Goal: Information Seeking & Learning: Learn about a topic

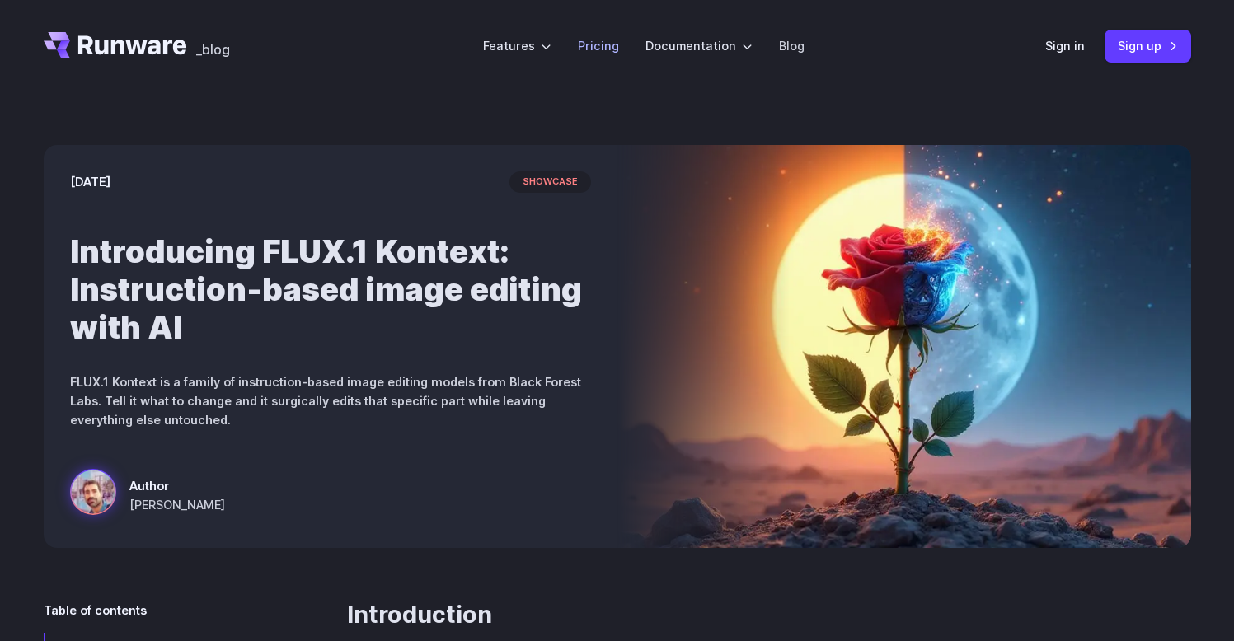
click at [603, 43] on link "Pricing" at bounding box center [598, 45] width 41 height 19
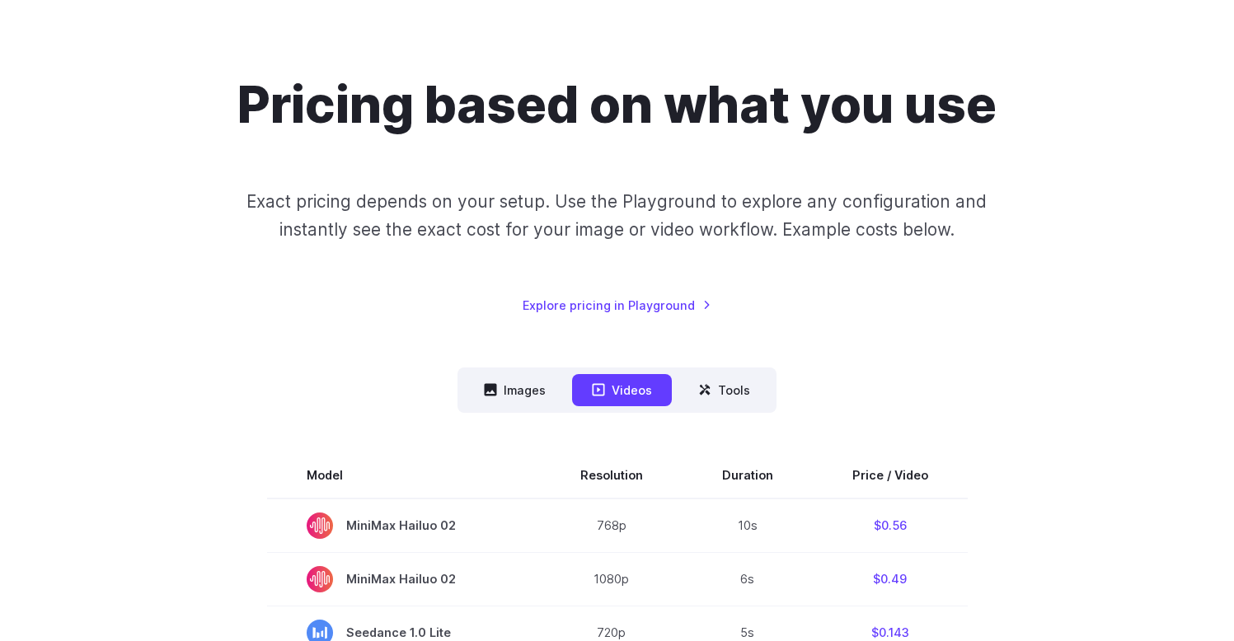
scroll to position [90, 0]
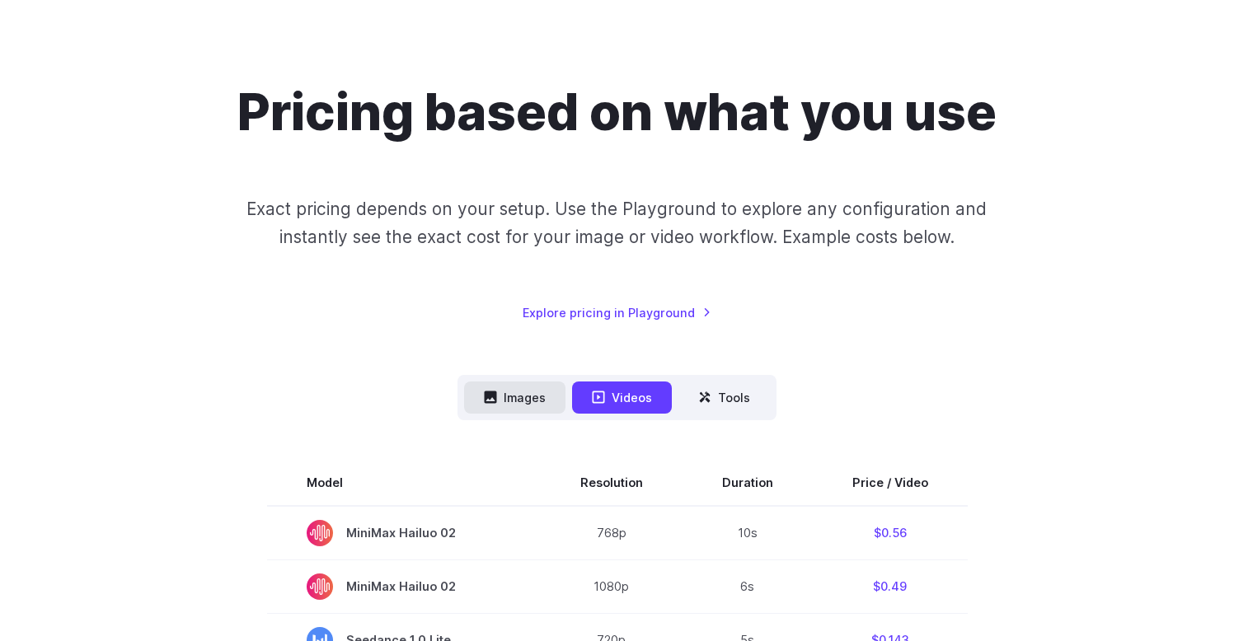
click at [526, 411] on button "Images" at bounding box center [514, 398] width 101 height 32
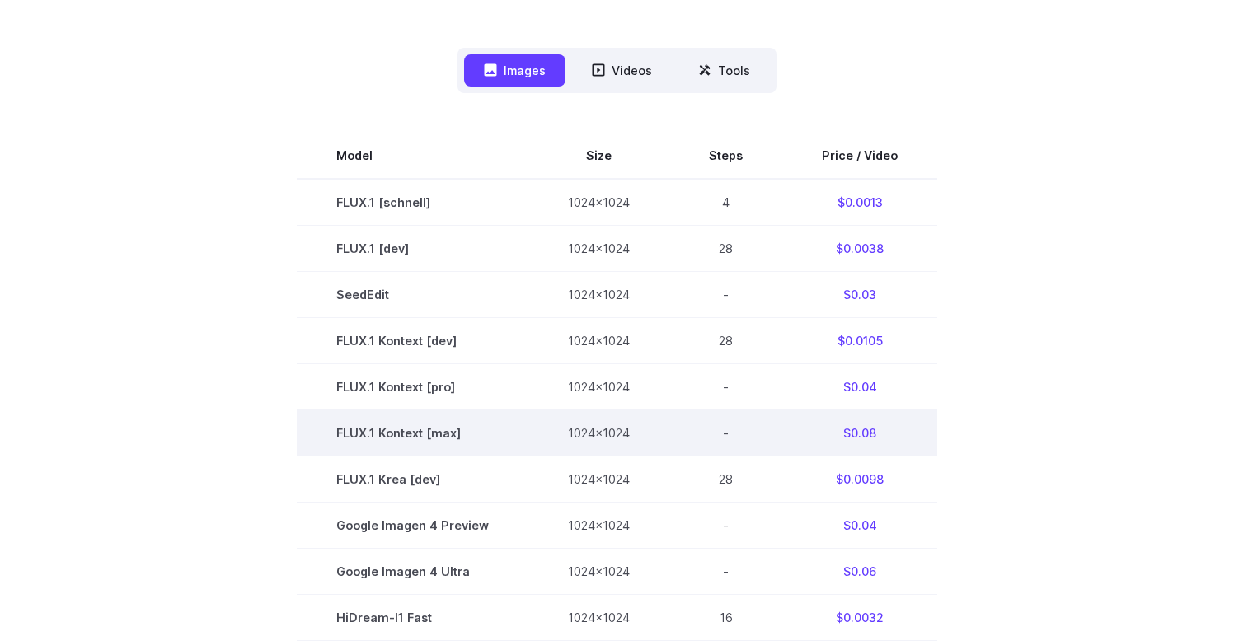
scroll to position [0, 0]
